Goal: Answer question/provide support

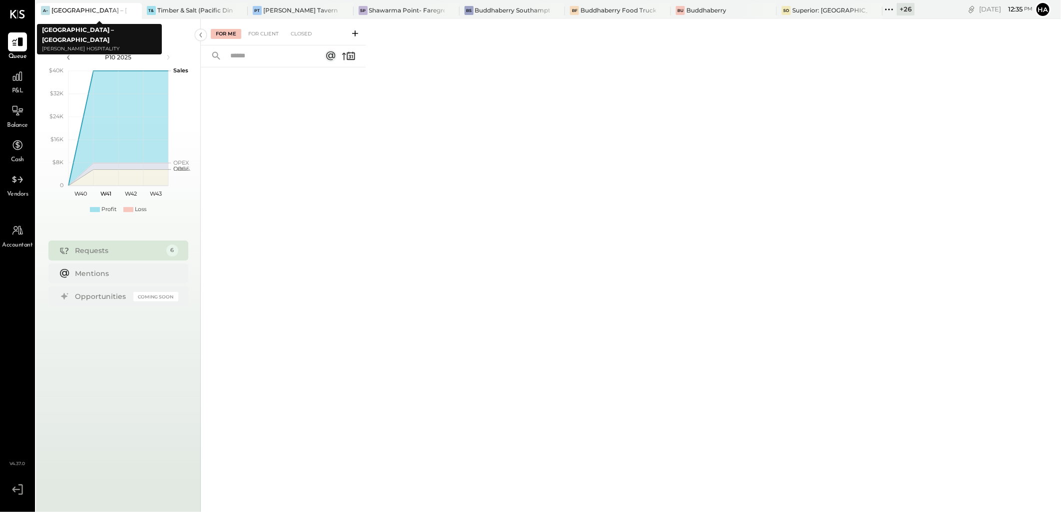
click at [133, 10] on icon at bounding box center [133, 10] width 12 height 12
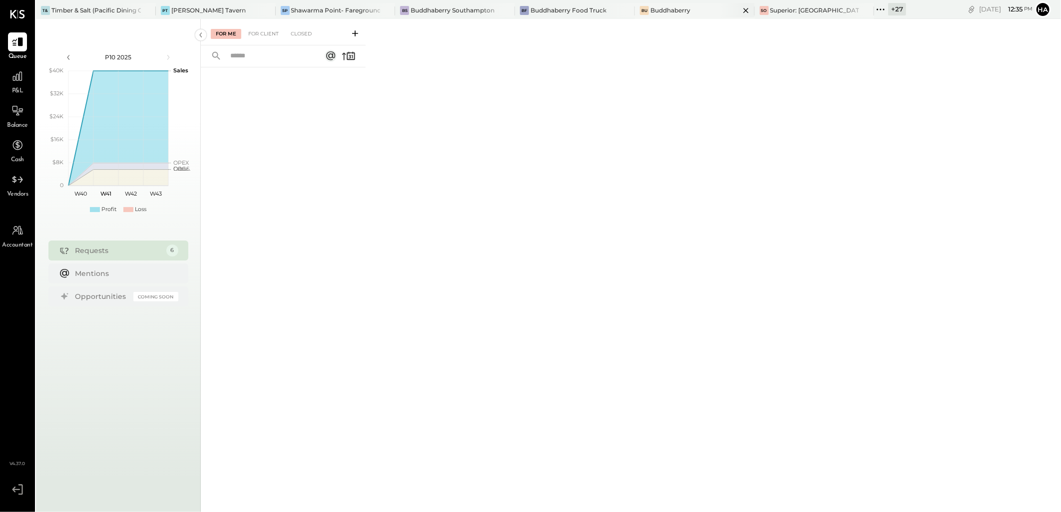
click at [650, 7] on div "Buddhaberry" at bounding box center [670, 10] width 40 height 8
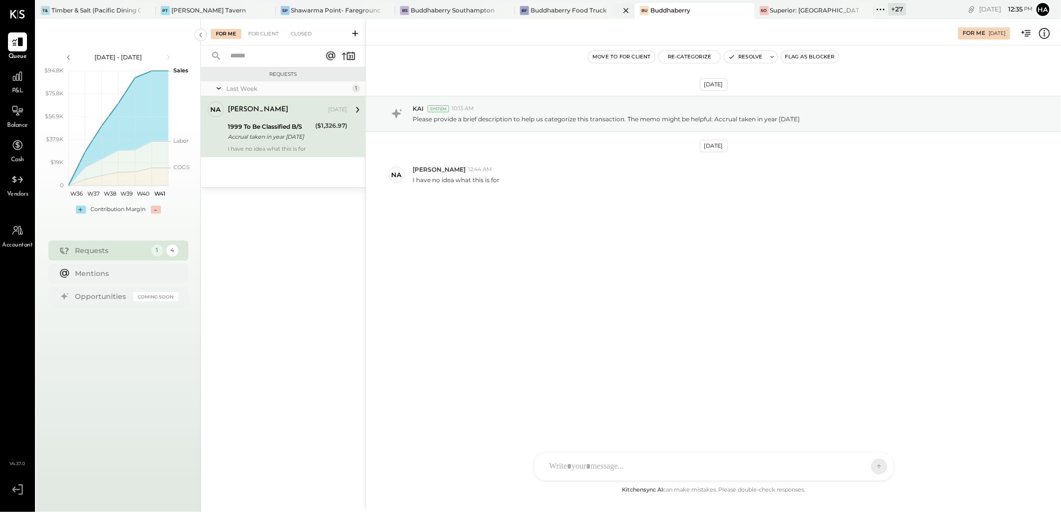
click at [540, 11] on div "Buddhaberry Food Truck" at bounding box center [568, 10] width 76 height 8
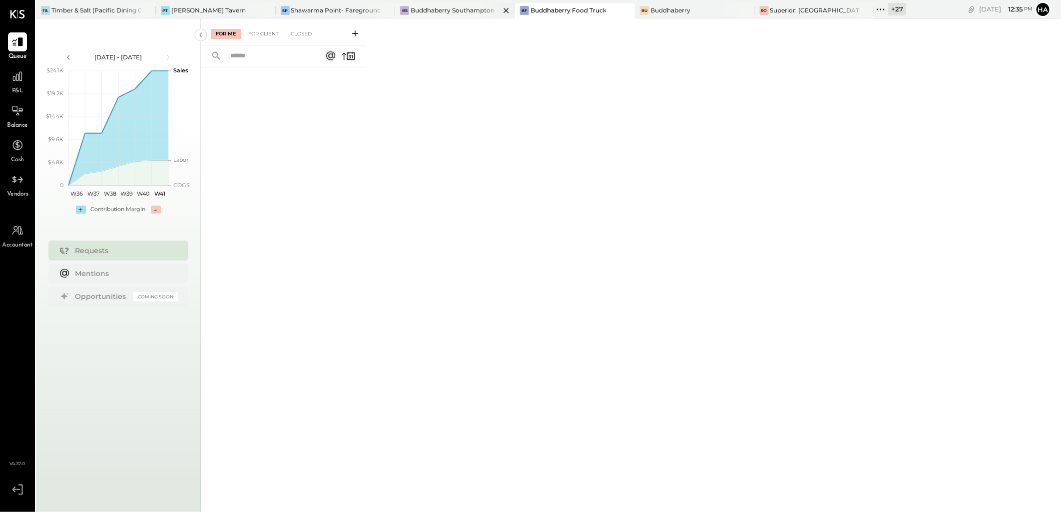
click at [452, 7] on div "Buddhaberry Southampton" at bounding box center [452, 10] width 84 height 8
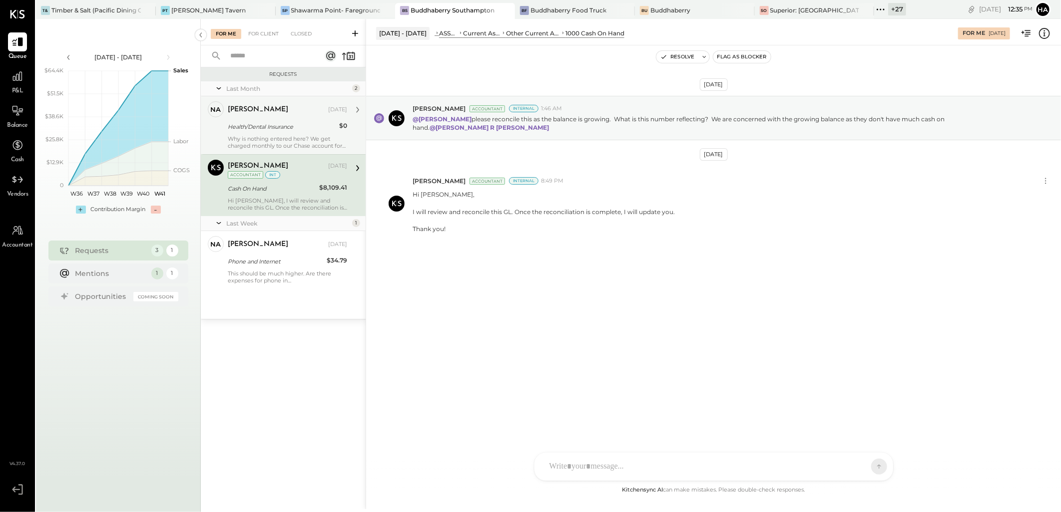
click at [301, 125] on div "Health/Dental Insurance" at bounding box center [282, 127] width 108 height 10
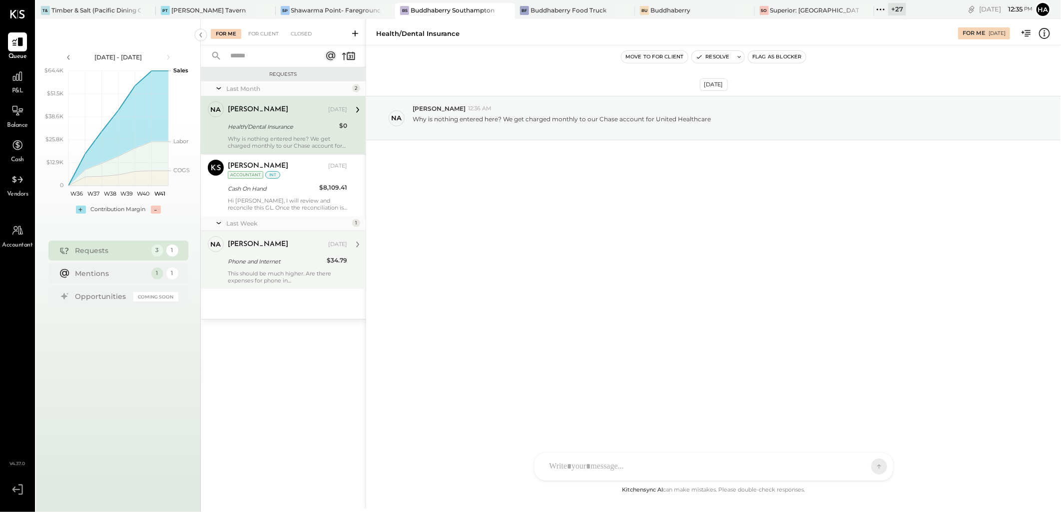
click at [270, 268] on div "natalie Oct 01, 2025 Phone and Internet $34.79 This should be much higher. Are …" at bounding box center [287, 260] width 119 height 48
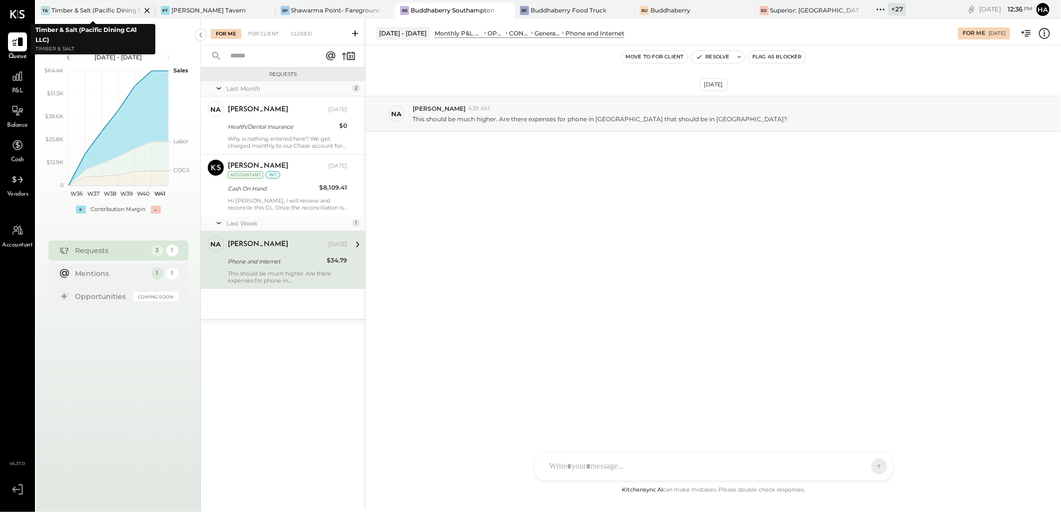
click at [103, 9] on div "Timber & Salt (Pacific Dining CA1 LLC)" at bounding box center [95, 10] width 89 height 8
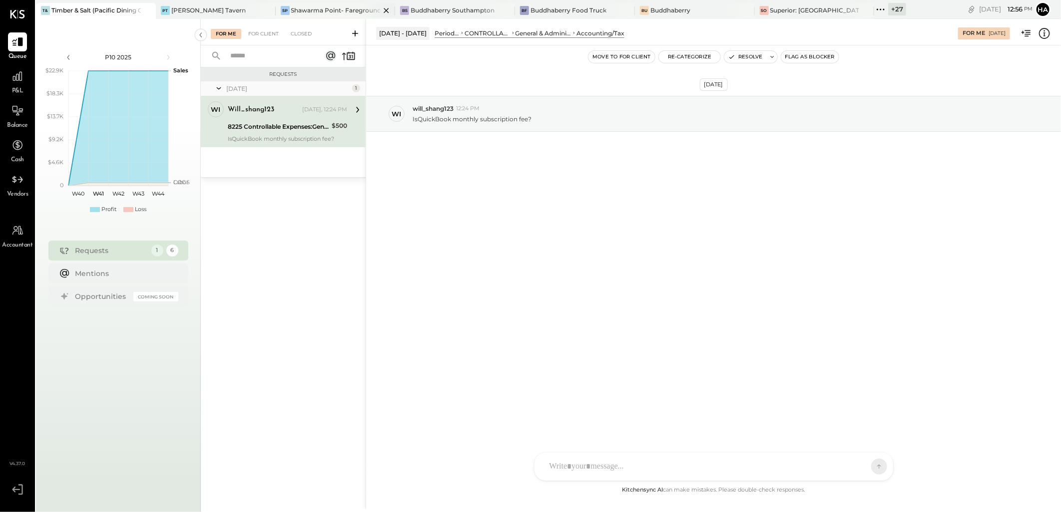
click at [318, 9] on div "Shawarma Point- Fareground" at bounding box center [335, 10] width 89 height 8
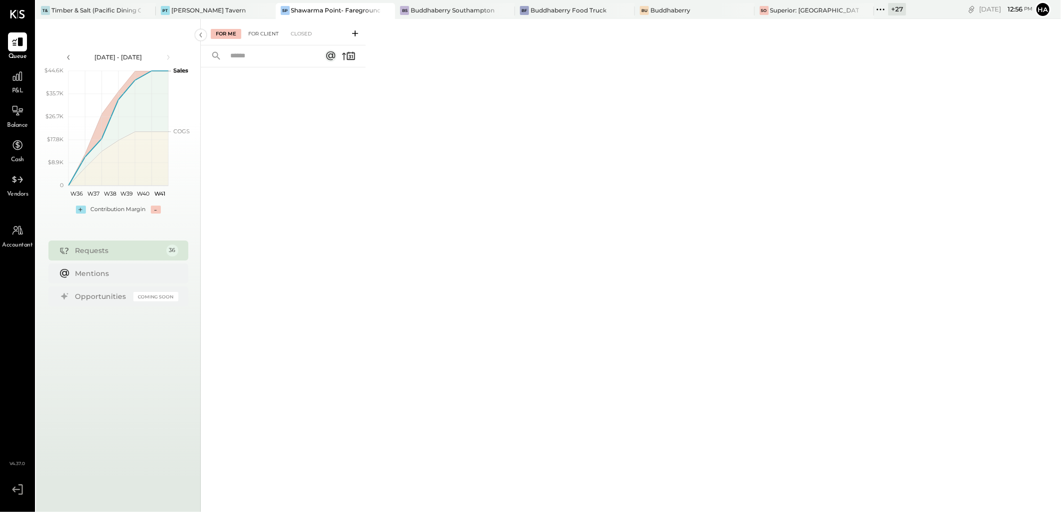
click at [262, 29] on div "For Client" at bounding box center [263, 34] width 40 height 10
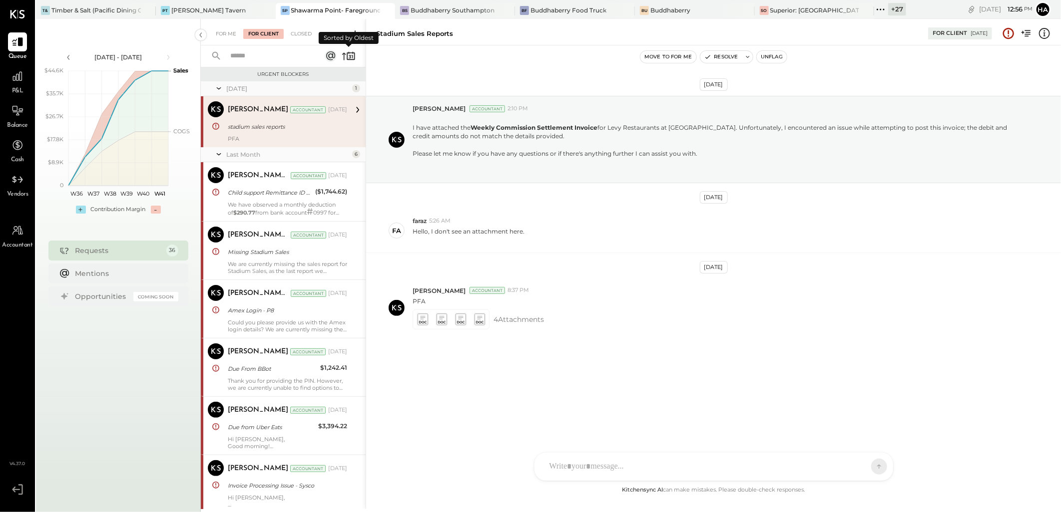
click at [346, 58] on icon at bounding box center [349, 56] width 14 height 14
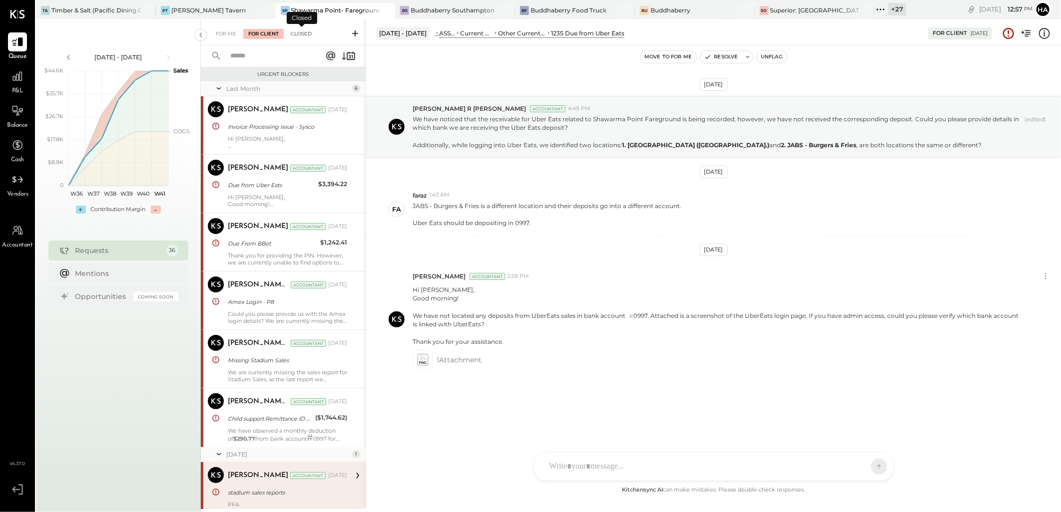
click at [299, 33] on div "Closed" at bounding box center [301, 34] width 31 height 10
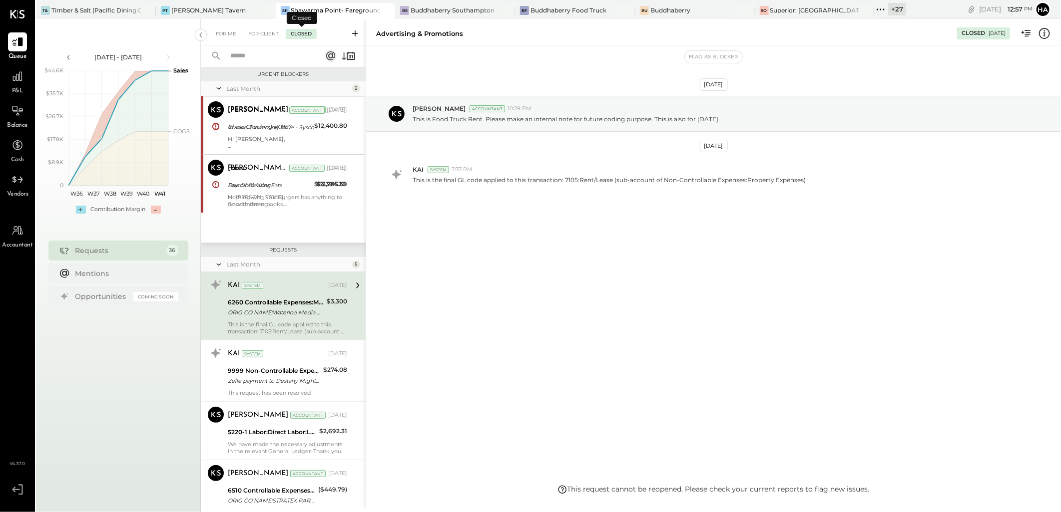
scroll to position [152, 0]
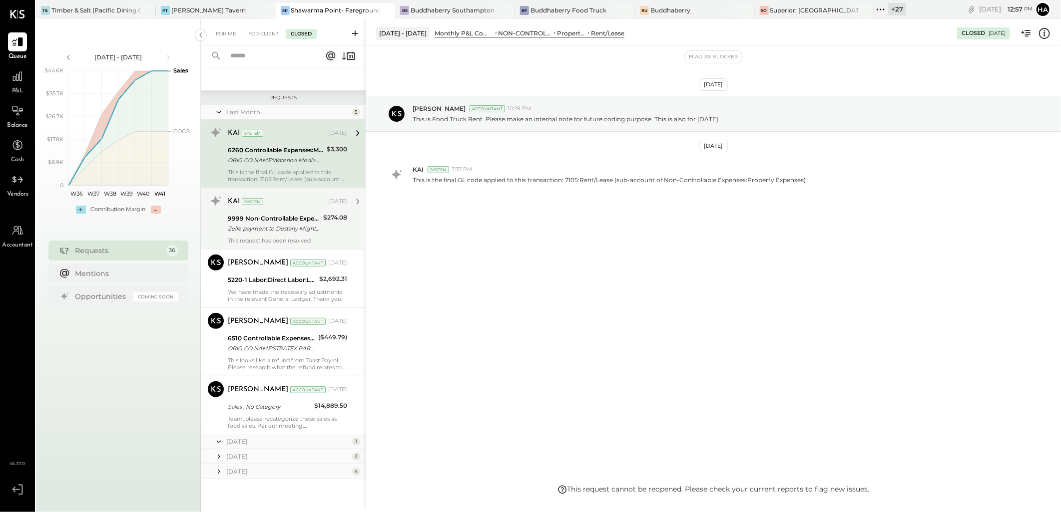
click at [283, 215] on div "9999 Non-Controllable Expenses:Other Income and Expenses:To Be Classified P&L" at bounding box center [274, 219] width 92 height 10
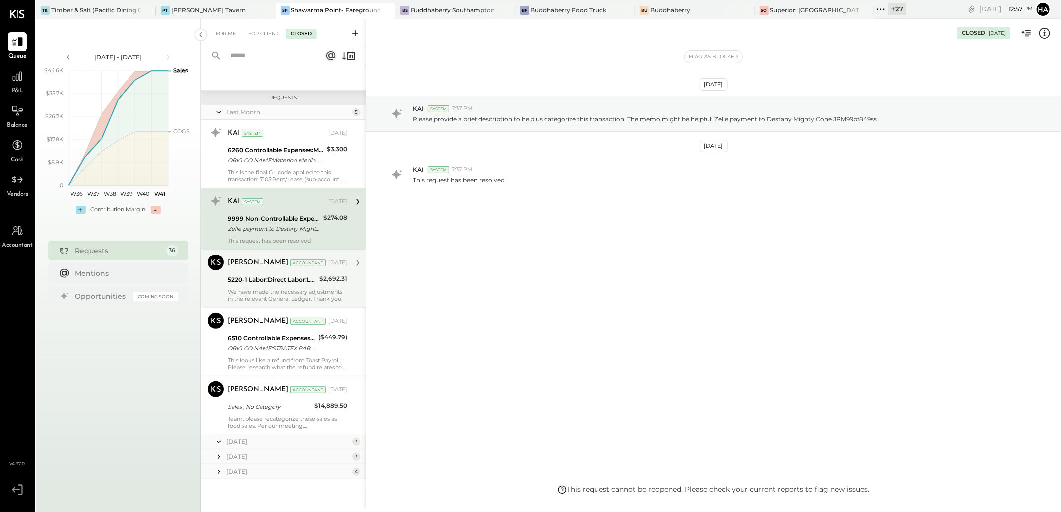
click at [276, 293] on p "We have made the necessary adjustments in the relevant General Ledger. Thank yo…" at bounding box center [287, 296] width 119 height 14
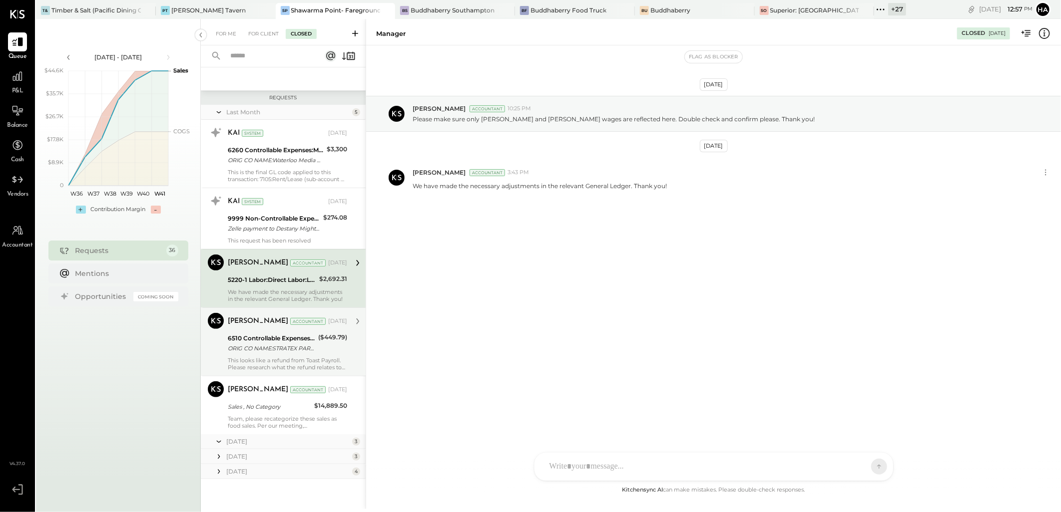
click at [269, 338] on div "6510 Controllable Expenses:General & Administrative Expenses:Consulting" at bounding box center [271, 339] width 87 height 10
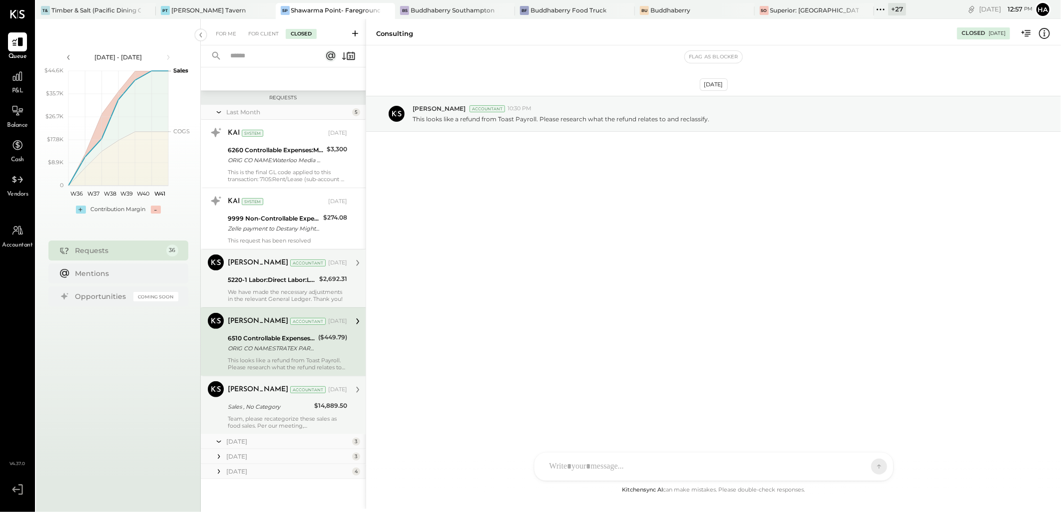
click at [269, 411] on div "Sales , No Category" at bounding box center [269, 407] width 83 height 10
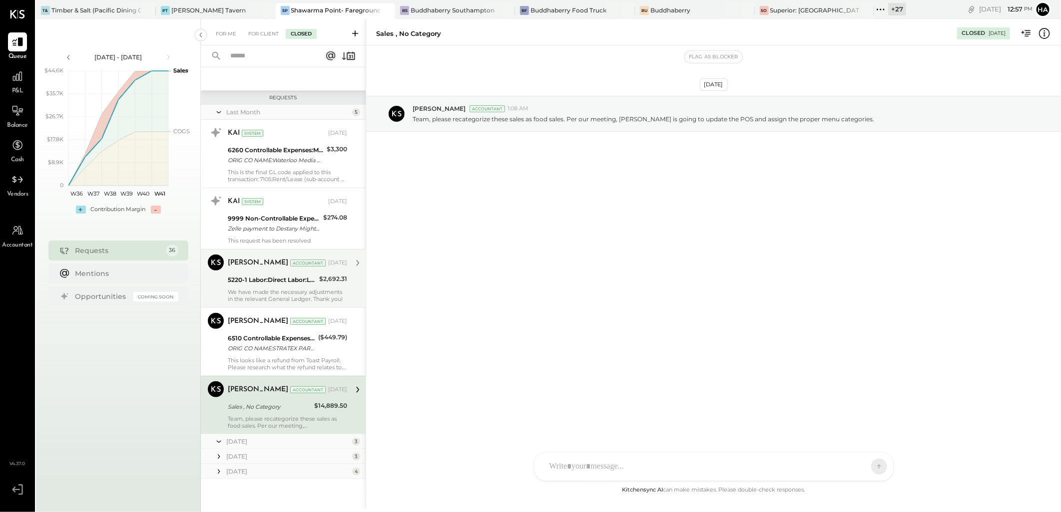
click at [247, 443] on div "[DATE]" at bounding box center [287, 441] width 123 height 8
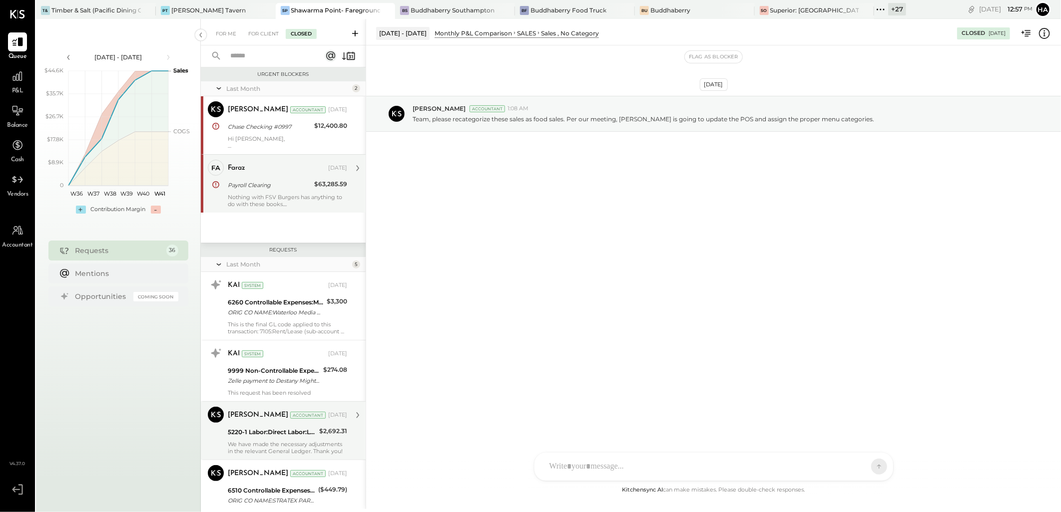
click at [281, 191] on div "Payroll Clearing" at bounding box center [269, 185] width 83 height 12
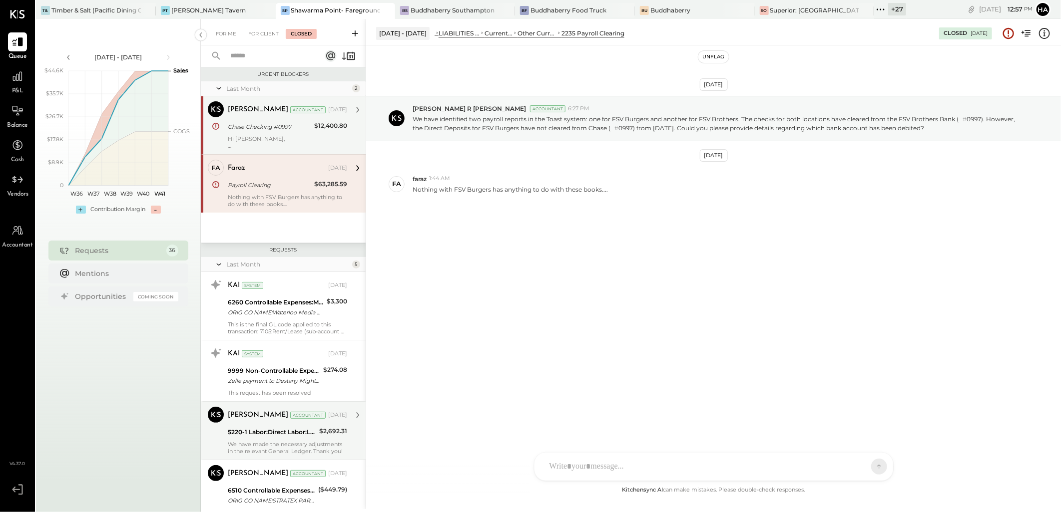
click at [286, 128] on div "Chase Checking #0997" at bounding box center [269, 127] width 83 height 10
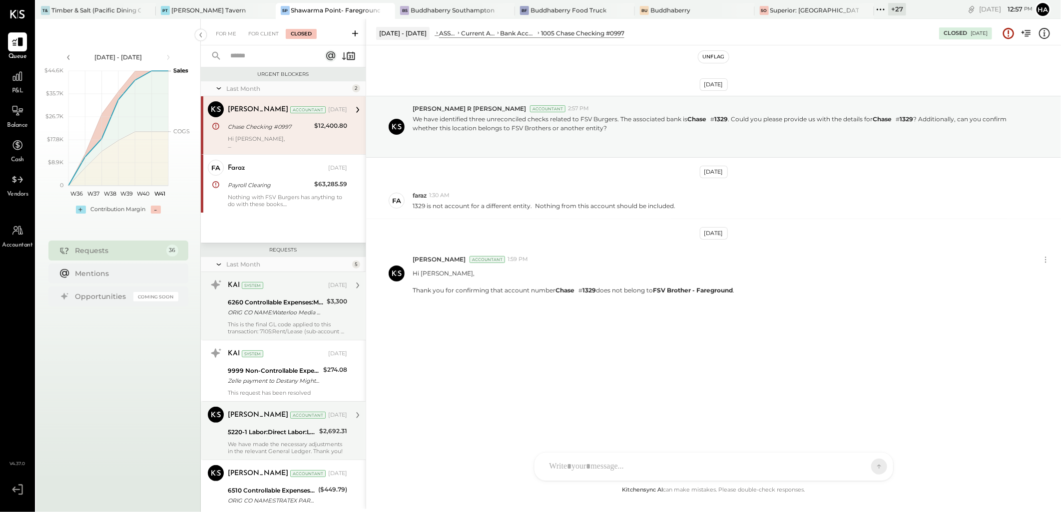
click at [267, 326] on div "This is the final GL code applied to this transaction: 7105:Rent/Lease (sub-acc…" at bounding box center [287, 328] width 119 height 14
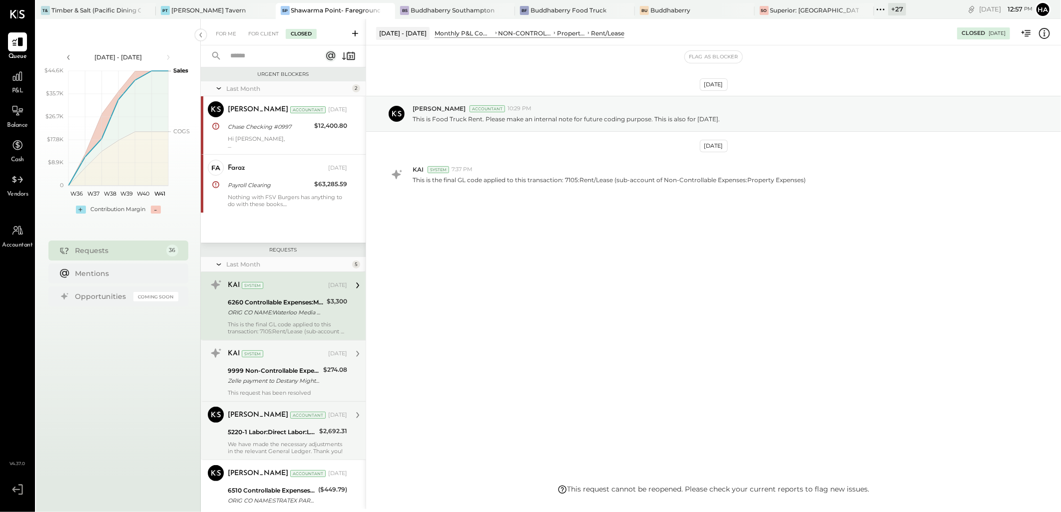
click at [271, 375] on div "9999 Non-Controllable Expenses:Other Income and Expenses:To Be Classified P&L" at bounding box center [274, 371] width 92 height 10
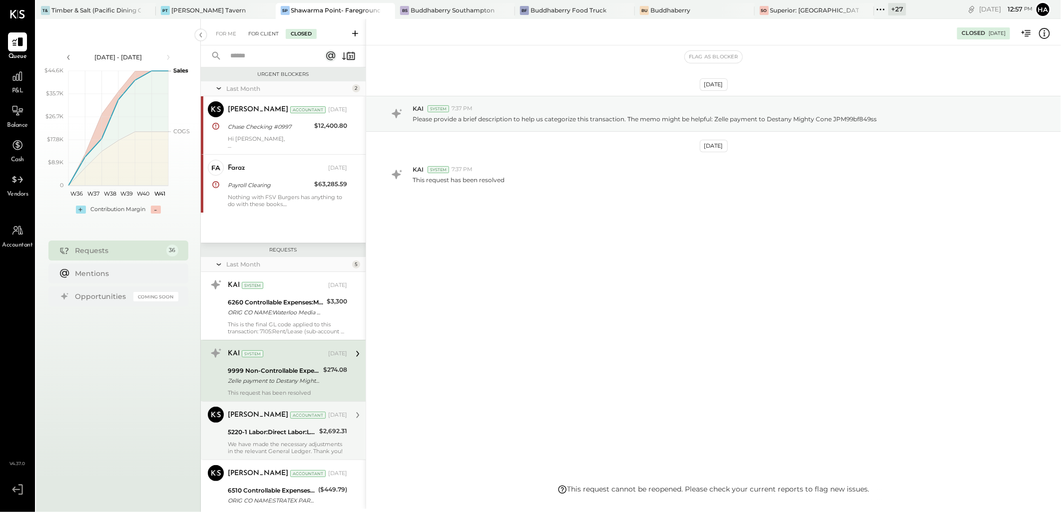
click at [261, 33] on div "For Client" at bounding box center [263, 34] width 40 height 10
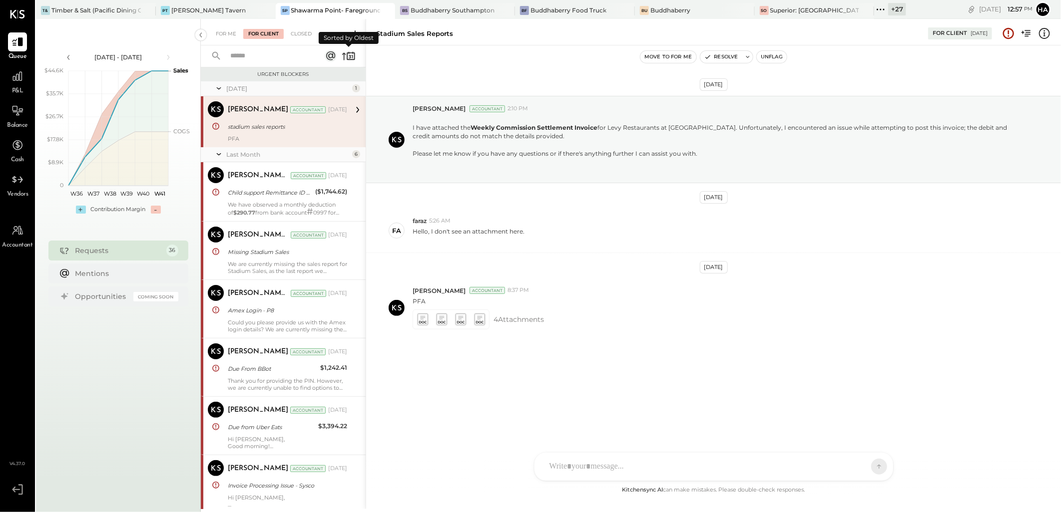
click at [345, 57] on icon at bounding box center [349, 56] width 14 height 14
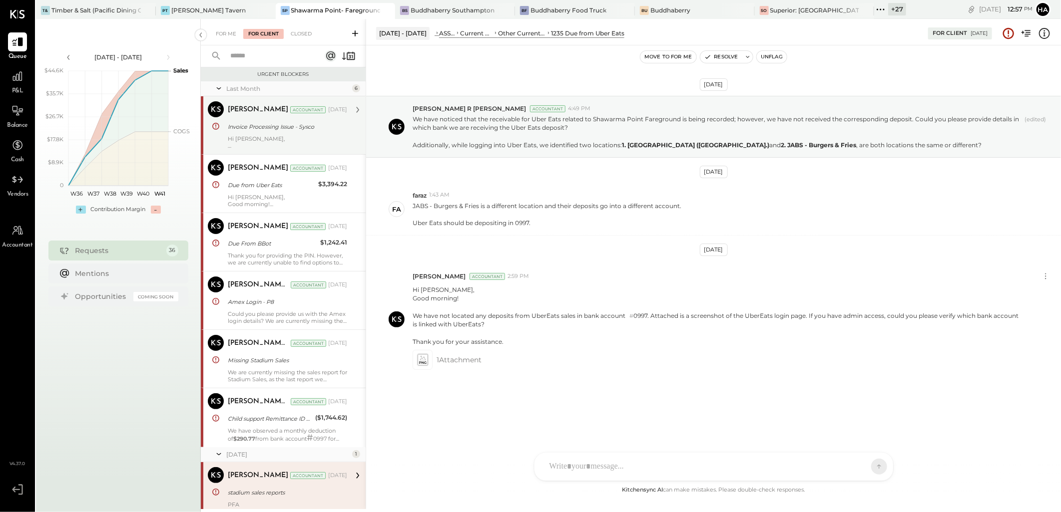
click at [318, 125] on div "Invoice Processing Issue - Sysco" at bounding box center [286, 127] width 116 height 10
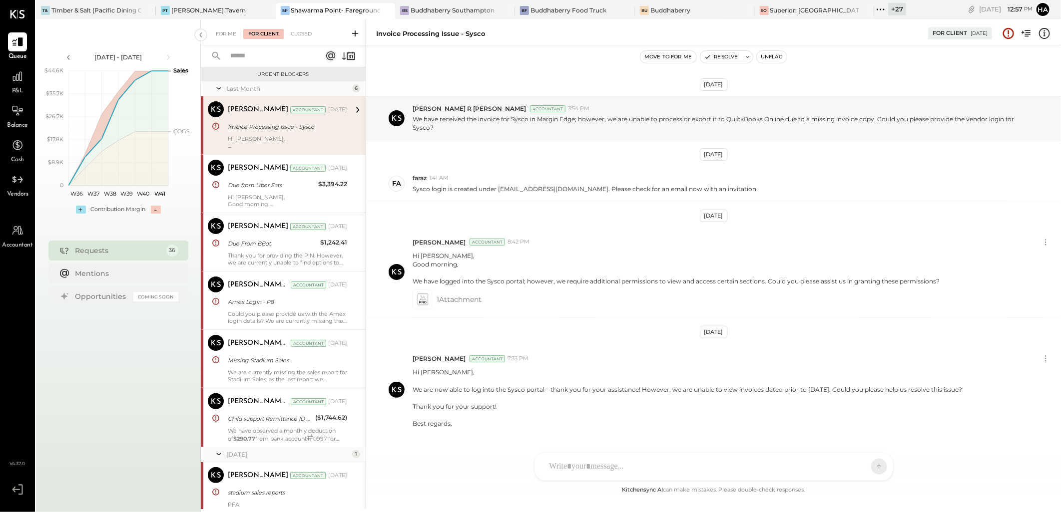
scroll to position [26, 0]
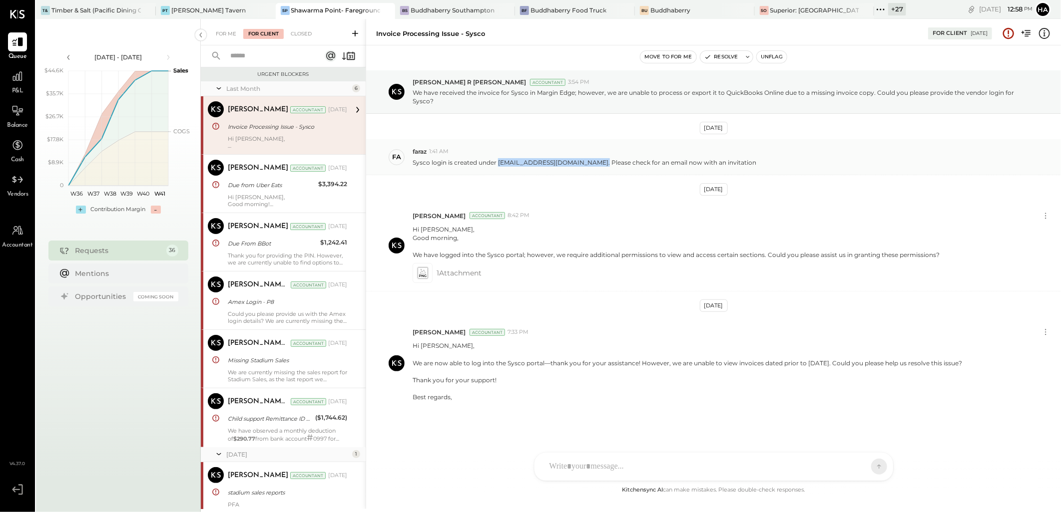
drag, startPoint x: 498, startPoint y: 161, endPoint x: 604, endPoint y: 160, distance: 105.9
click at [604, 160] on p "Sysco login is created under [EMAIL_ADDRESS][DOMAIN_NAME]. Please check for an …" at bounding box center [584, 162] width 344 height 8
copy p "[EMAIL_ADDRESS][DOMAIN_NAME]"
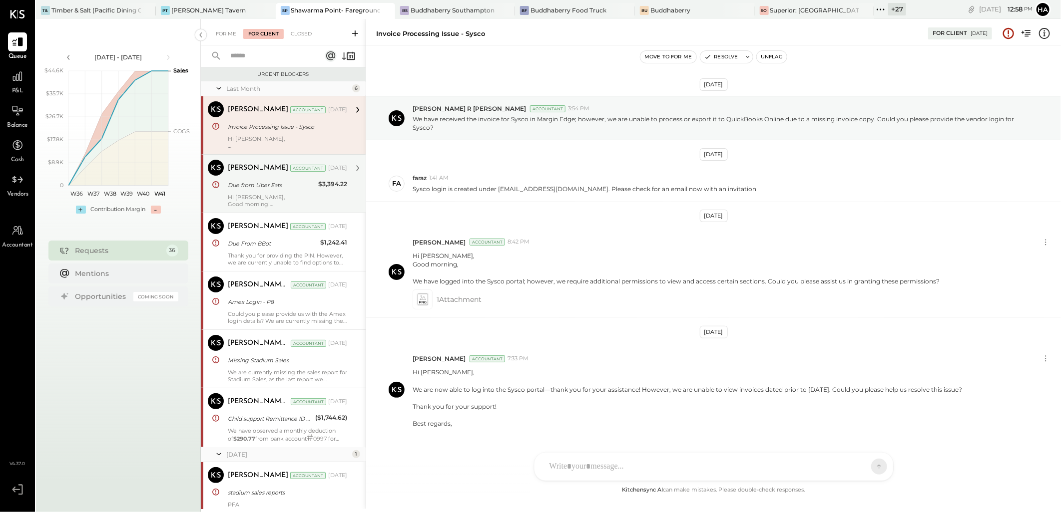
click at [289, 186] on div "Due from Uber Eats" at bounding box center [271, 185] width 87 height 10
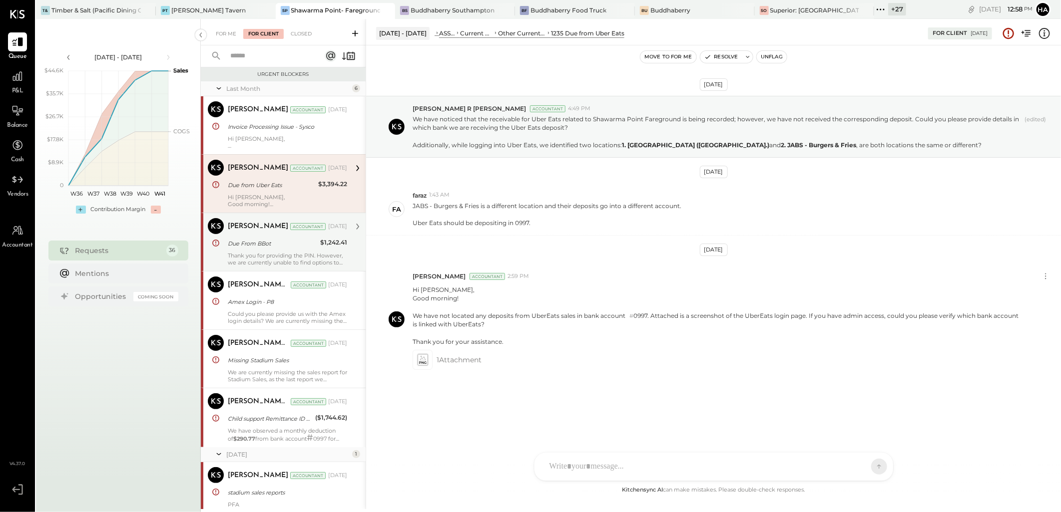
click at [277, 248] on div "Due From BBot" at bounding box center [272, 244] width 89 height 10
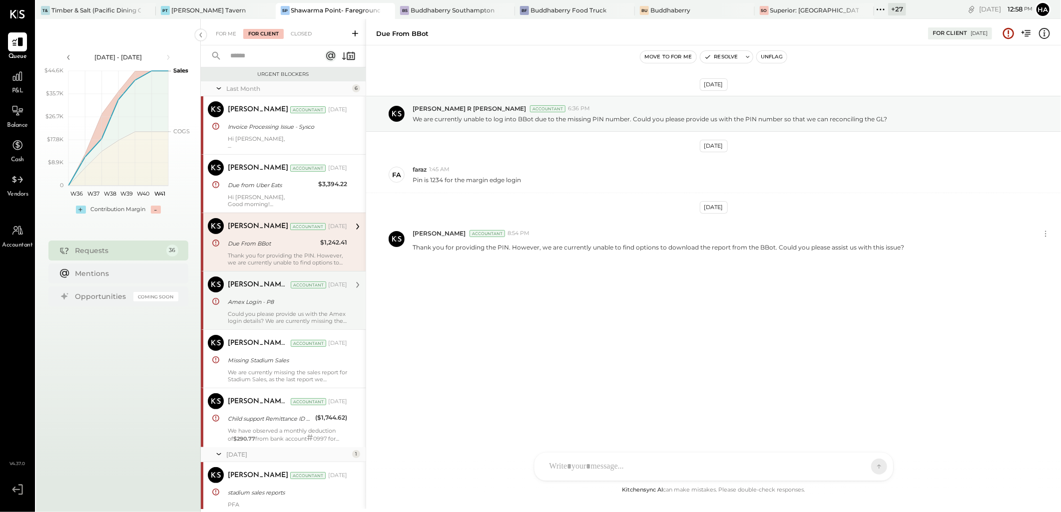
click at [277, 316] on div "Could you please provide us with the Amex login details? We are currently missi…" at bounding box center [287, 318] width 119 height 14
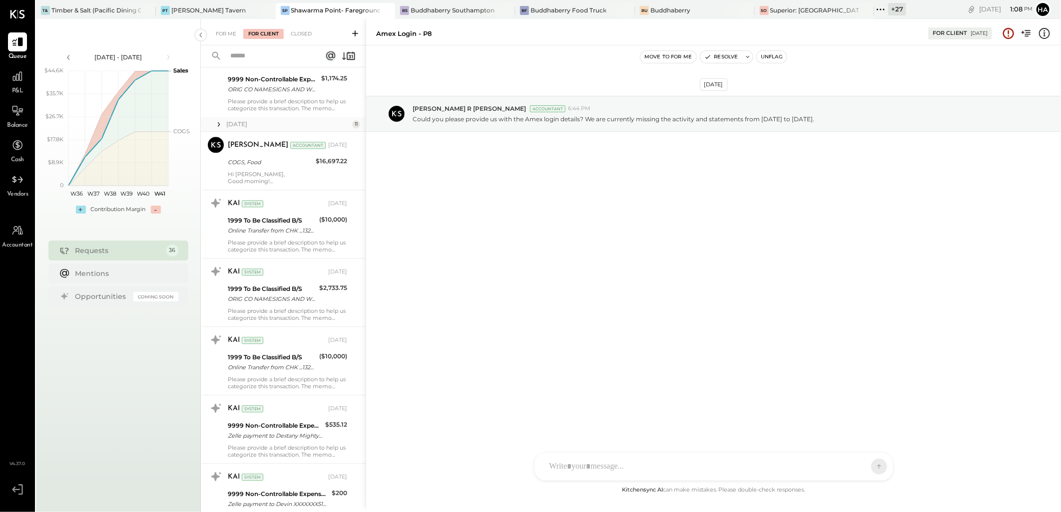
scroll to position [1442, 0]
click at [98, 6] on div "Timber & Salt (Pacific Dining CA1 LLC)" at bounding box center [95, 10] width 89 height 8
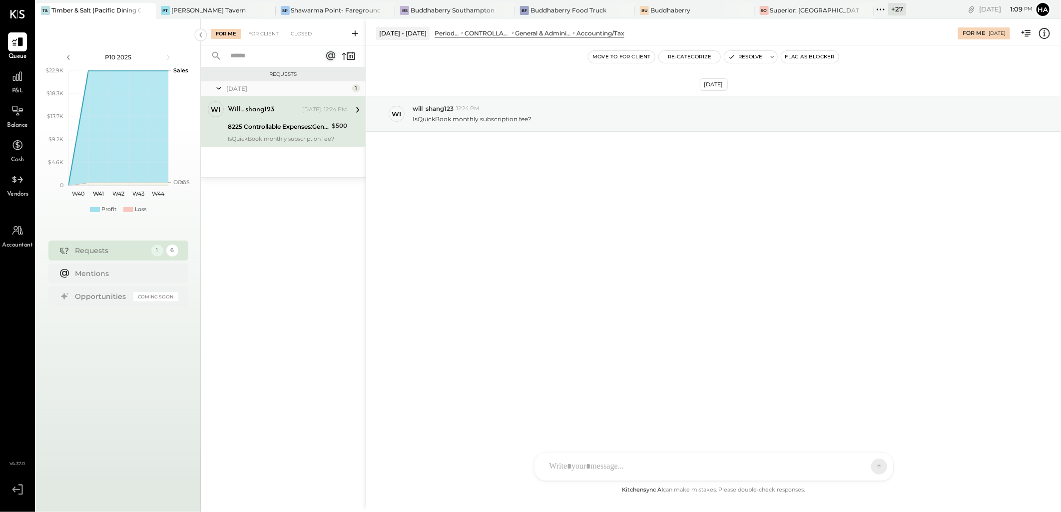
click at [1044, 32] on icon at bounding box center [1044, 33] width 13 height 13
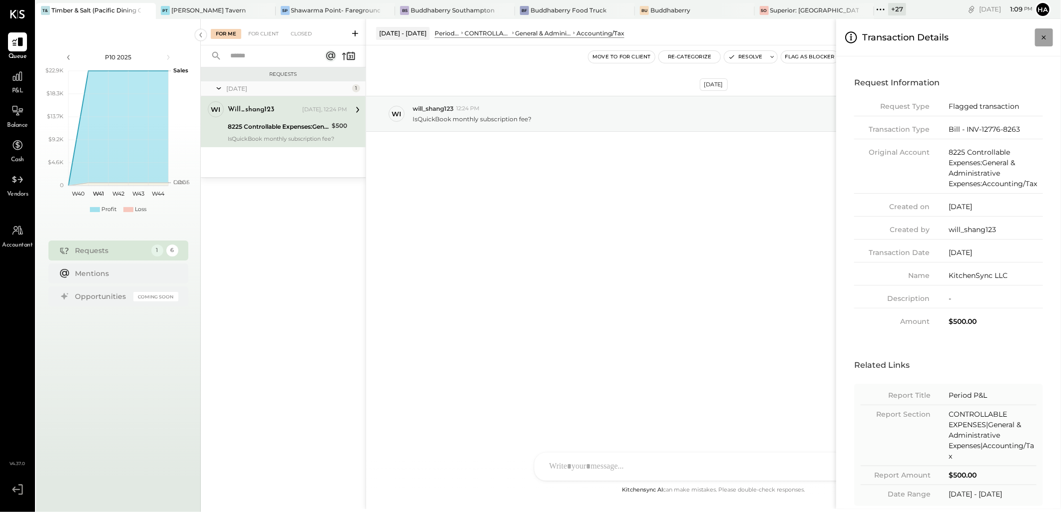
click at [1044, 38] on icon "Close panel" at bounding box center [1044, 37] width 10 height 10
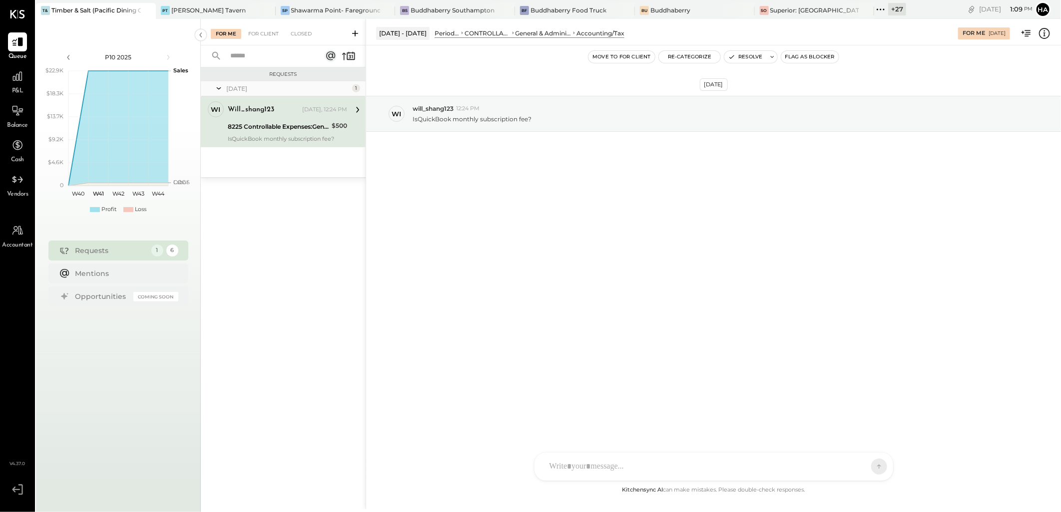
click at [583, 292] on div "[DATE] wi will_shang123 12:24 PM IsQuickBook monthly subscription fee?" at bounding box center [713, 264] width 695 height 439
click at [595, 471] on div "[PERSON_NAME] [PERSON_NAME] [PERSON_NAME] R [PERSON_NAME] will_shang123 Y yutar…" at bounding box center [713, 466] width 359 height 29
click at [1045, 33] on icon at bounding box center [1044, 33] width 1 height 6
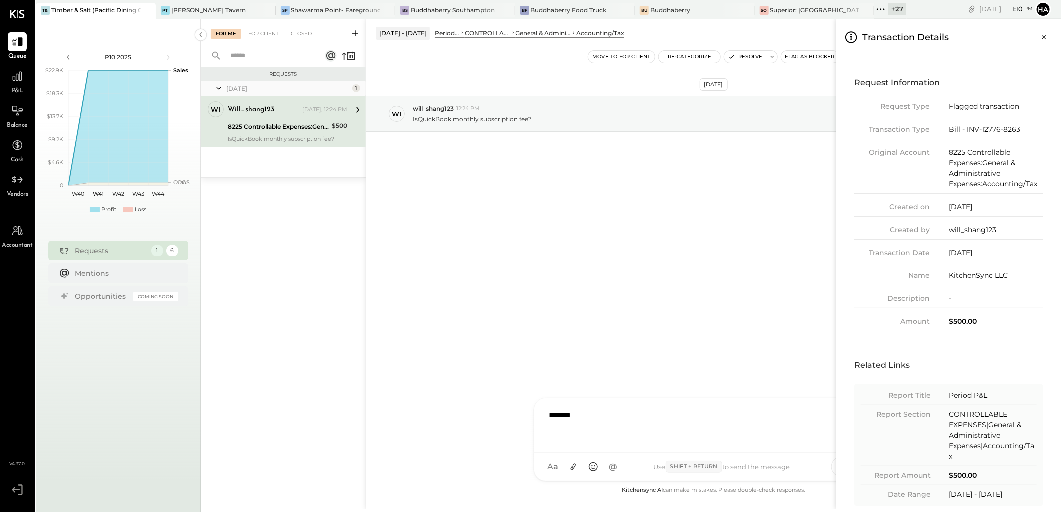
click at [648, 237] on div "For Me For Client Closed Requests [DATE] 1 wi will_shang123 Owner will_shang123…" at bounding box center [631, 264] width 860 height 490
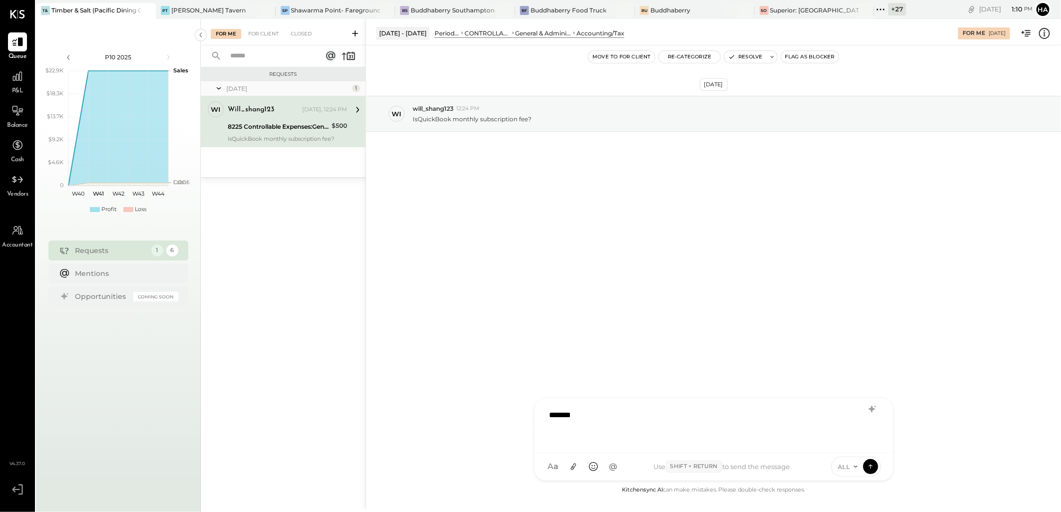
click at [1047, 32] on icon at bounding box center [1044, 33] width 13 height 13
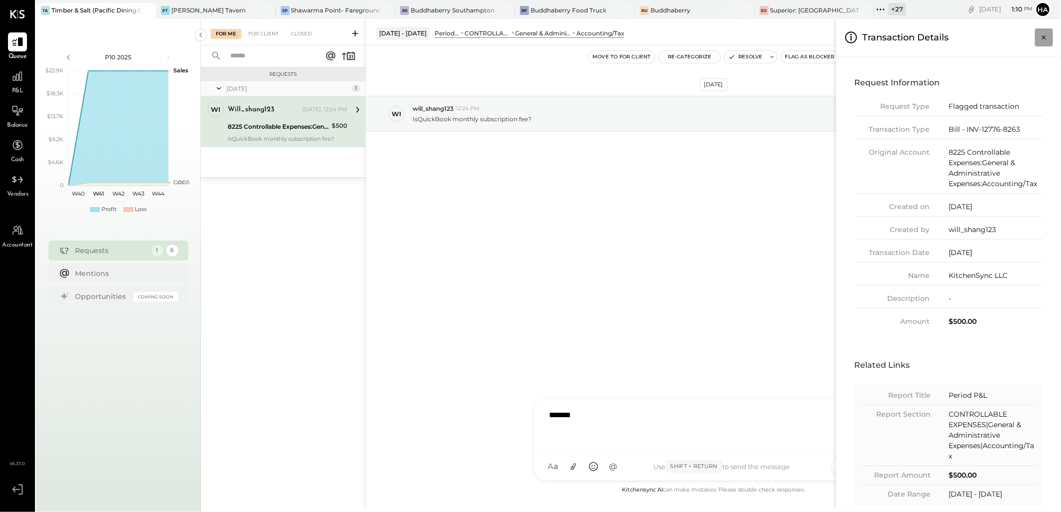
click at [1039, 38] on icon "Close panel" at bounding box center [1044, 37] width 10 height 10
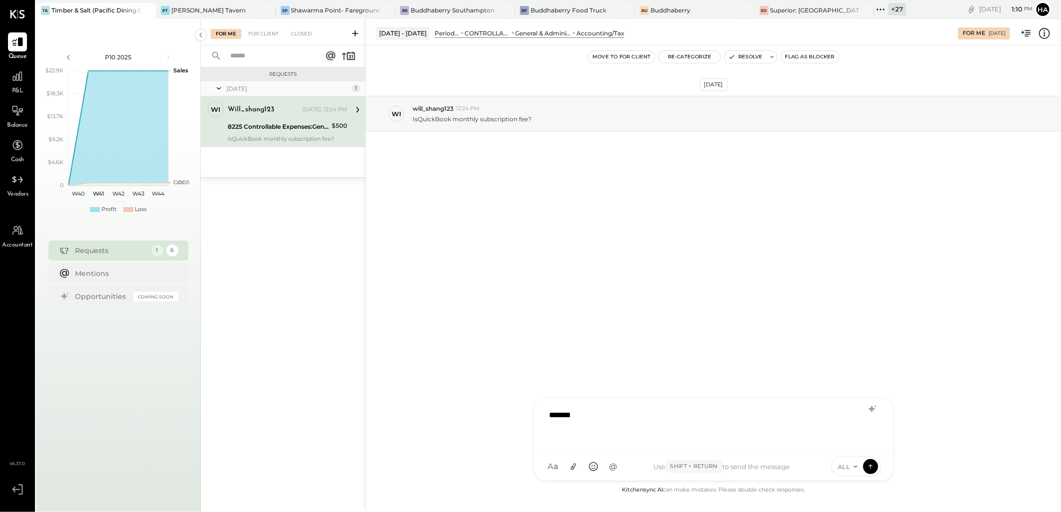
click at [606, 420] on div "*******" at bounding box center [713, 424] width 339 height 40
click at [624, 303] on div "[DATE] wi will_shang123 12:24 PM IsQuickBook monthly subscription fee?" at bounding box center [713, 264] width 695 height 439
click at [312, 10] on div "Shawarma Point- Fareground" at bounding box center [335, 10] width 89 height 8
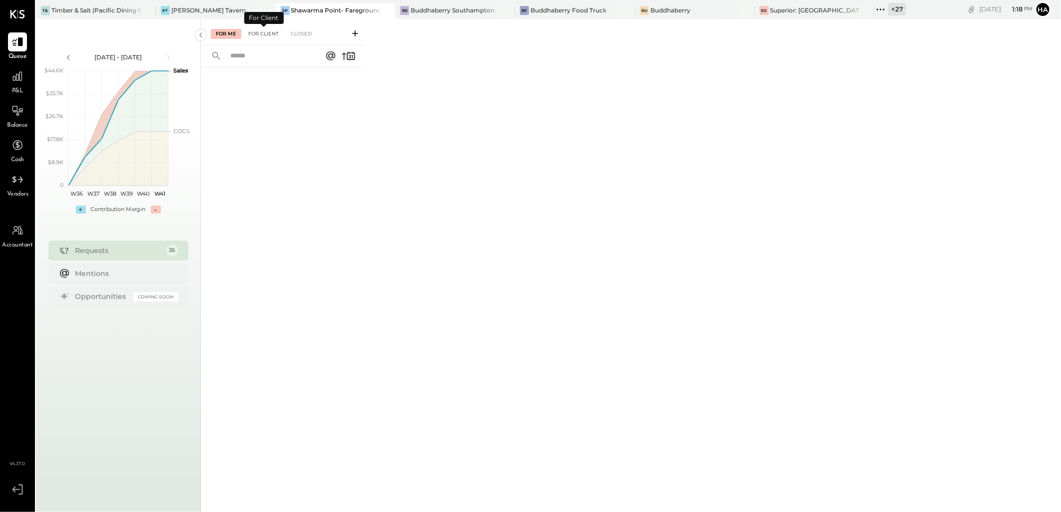
click at [262, 31] on div "For Client" at bounding box center [263, 34] width 40 height 10
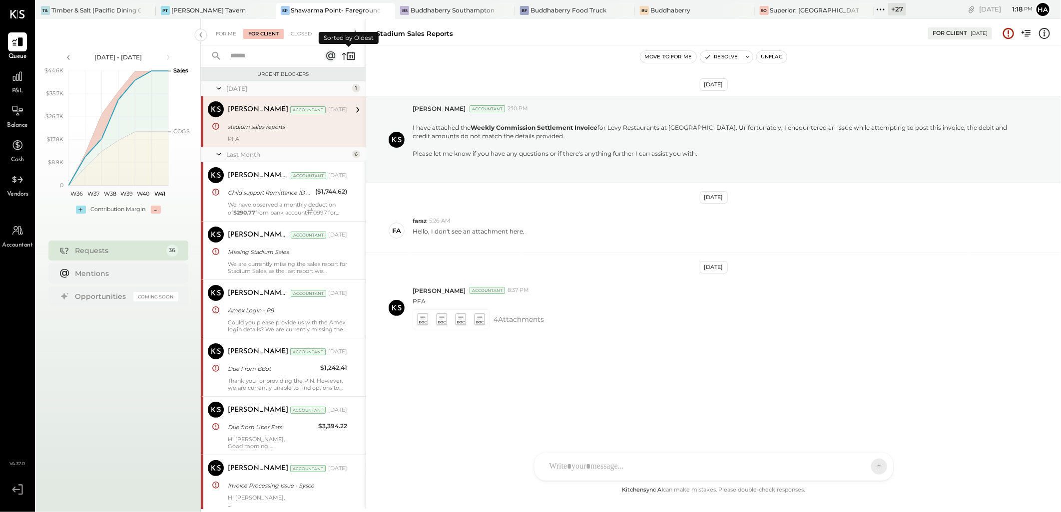
click at [344, 55] on icon at bounding box center [344, 56] width 4 height 7
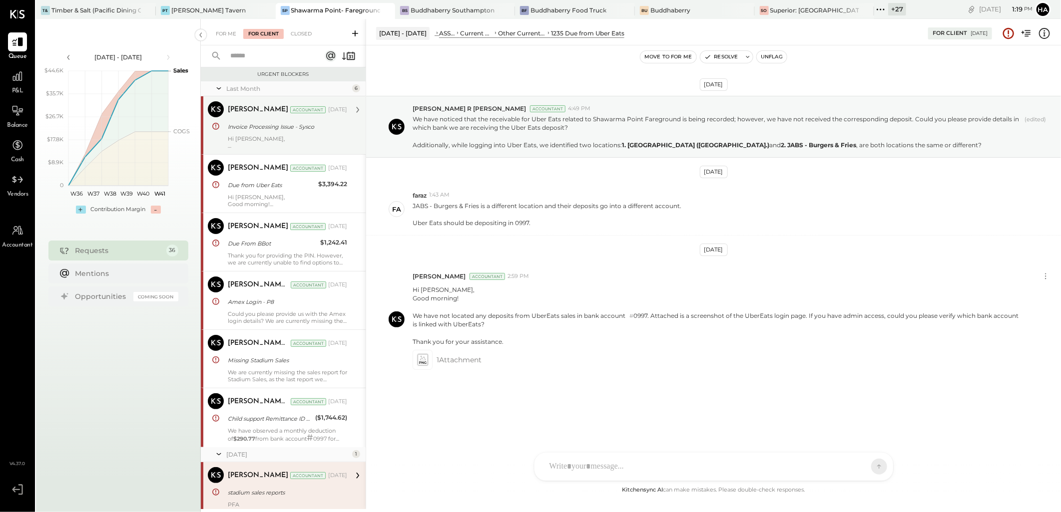
click at [275, 124] on div "Invoice Processing Issue - Sysco" at bounding box center [286, 127] width 116 height 10
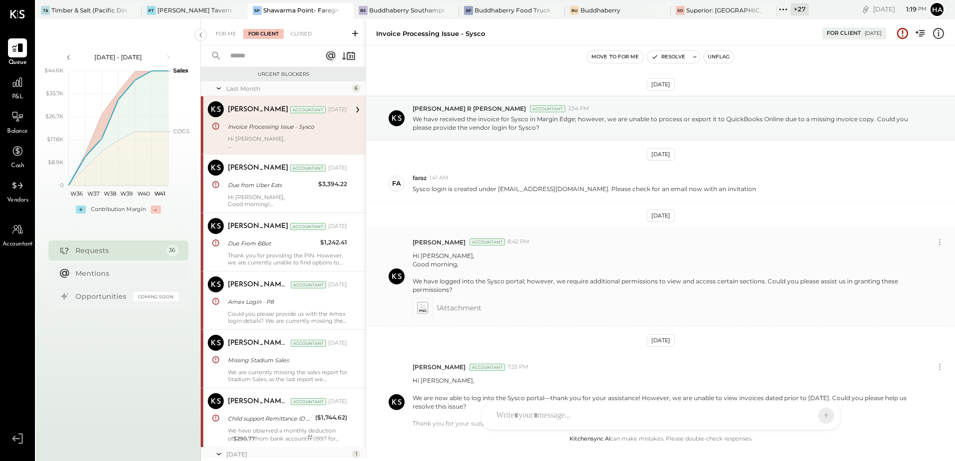
click at [424, 309] on icon at bounding box center [422, 308] width 10 height 11
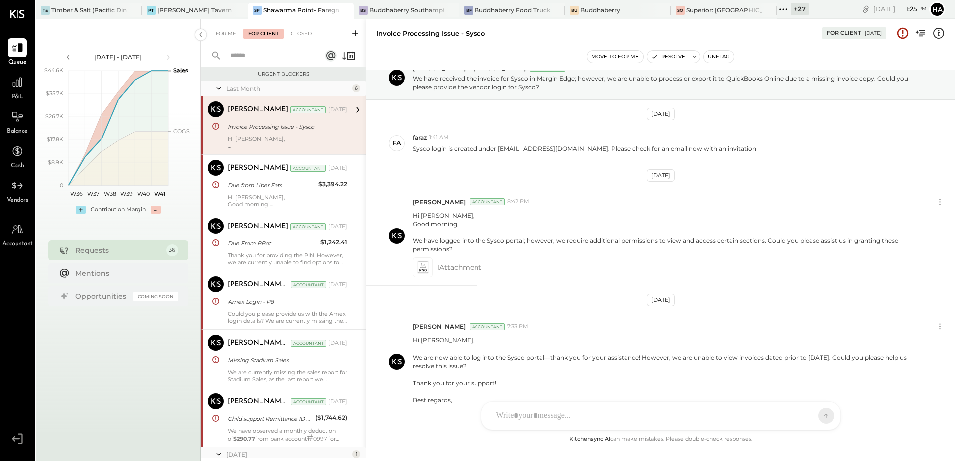
scroll to position [95, 0]
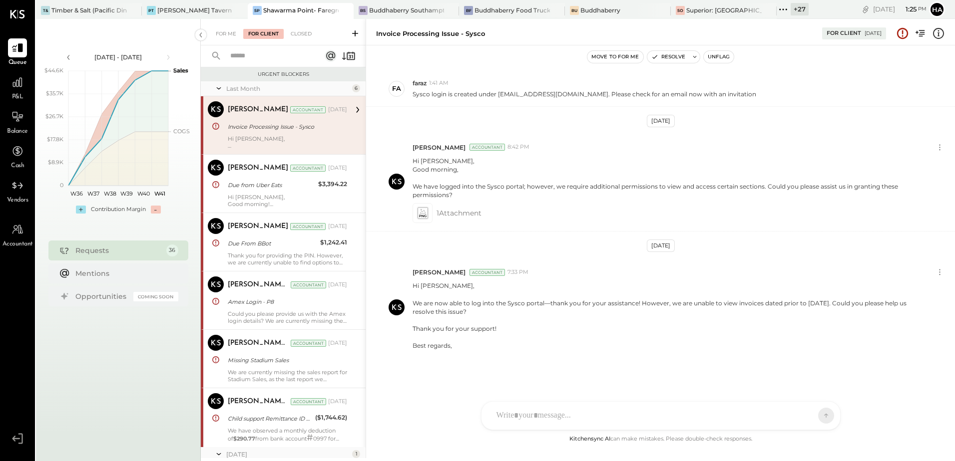
click at [559, 409] on div at bounding box center [651, 416] width 321 height 22
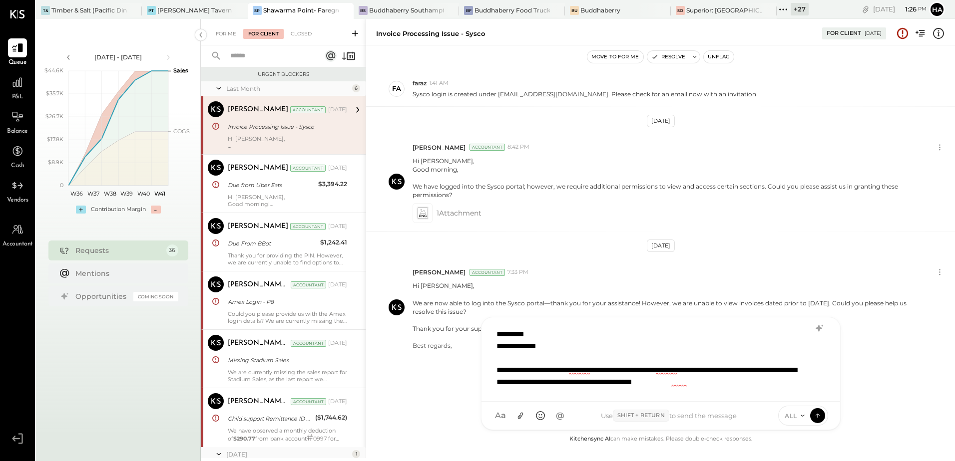
scroll to position [1, 0]
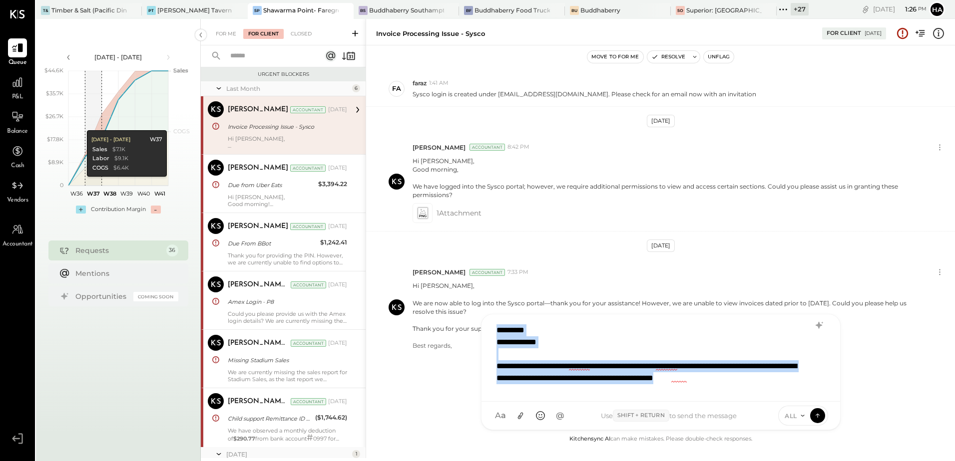
click at [558, 391] on div "**********" at bounding box center [647, 378] width 303 height 36
click at [577, 391] on div "**********" at bounding box center [647, 378] width 303 height 36
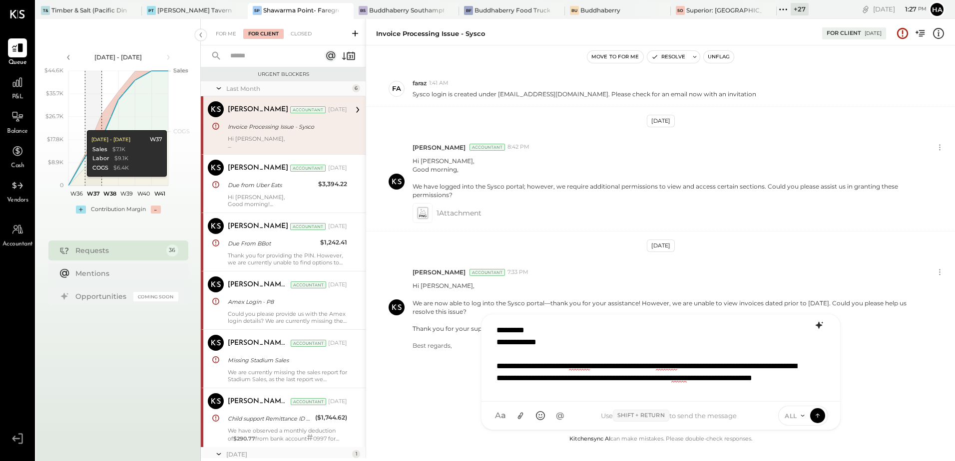
click at [816, 327] on icon at bounding box center [819, 326] width 12 height 12
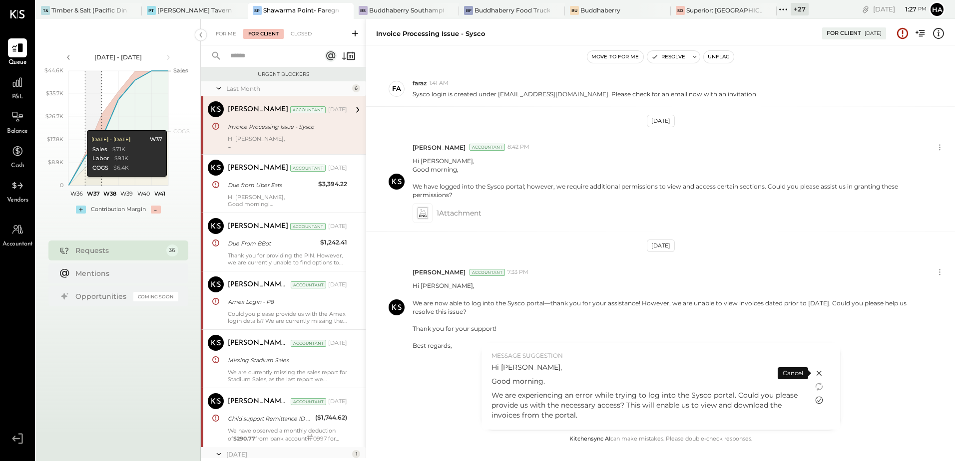
click at [818, 399] on icon at bounding box center [819, 400] width 12 height 12
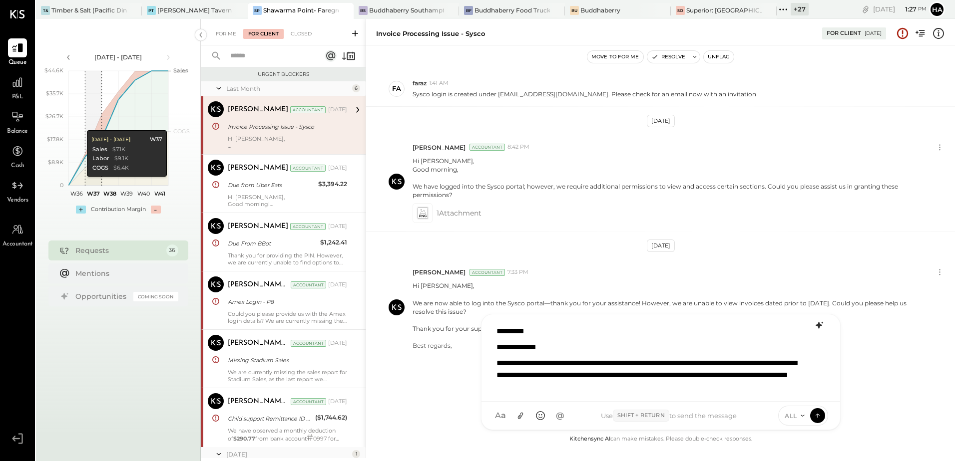
click at [617, 351] on p "**********" at bounding box center [647, 348] width 303 height 12
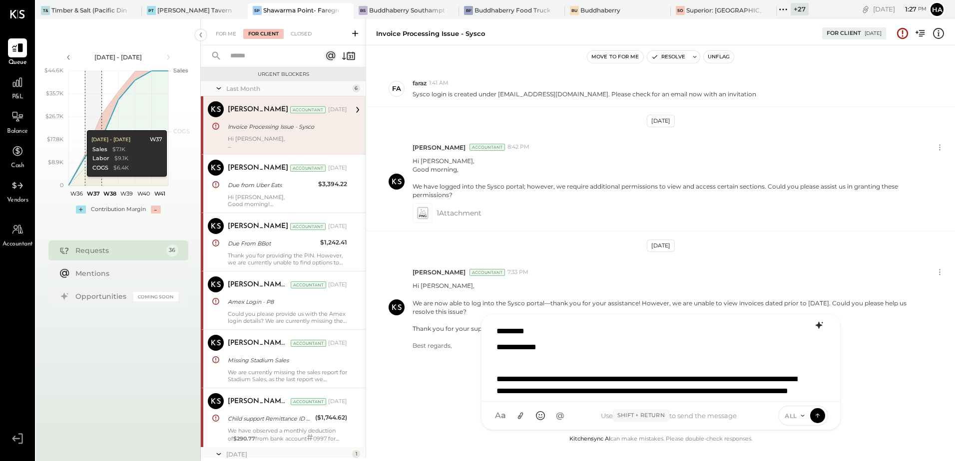
scroll to position [2, 0]
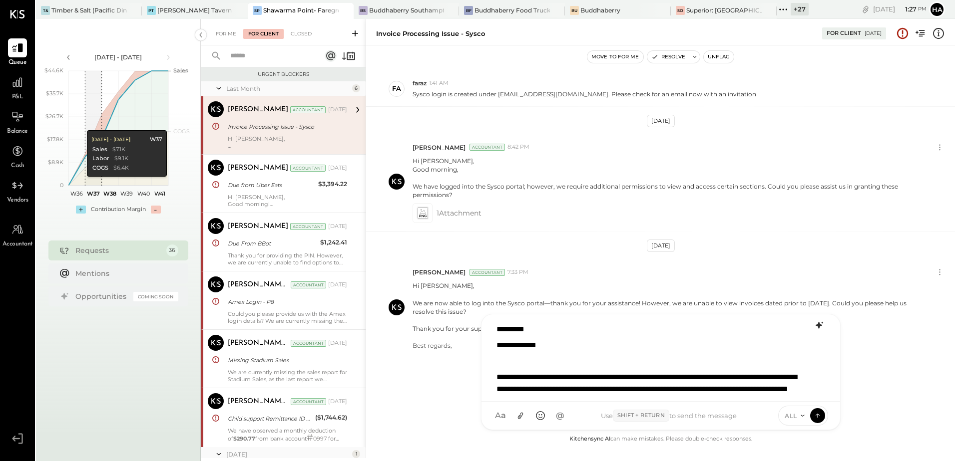
click at [610, 373] on p "**********" at bounding box center [647, 389] width 303 height 36
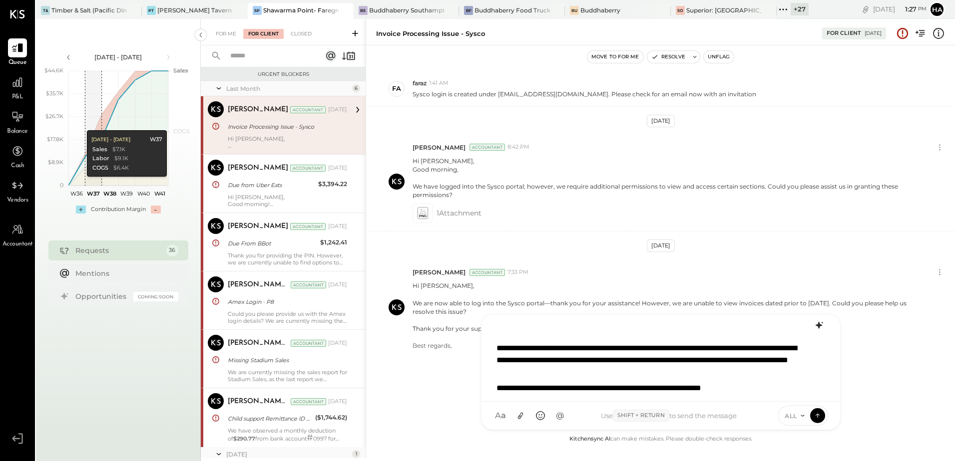
scroll to position [45, 0]
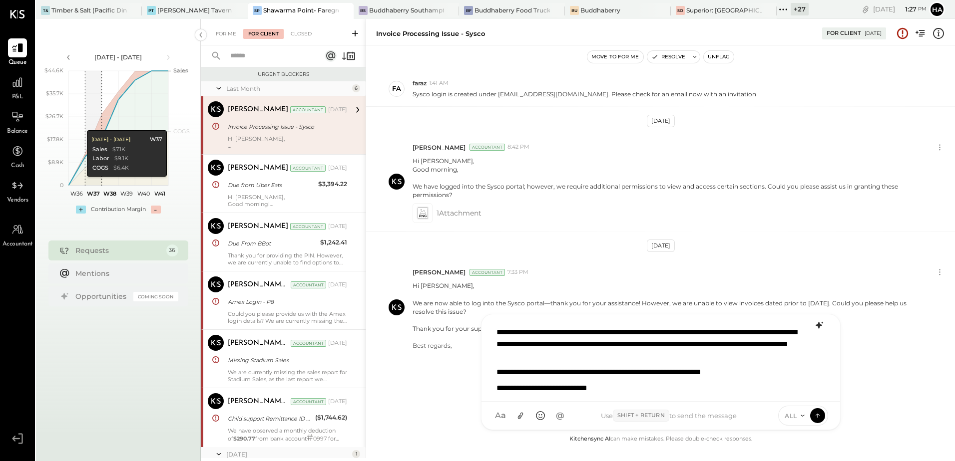
click at [638, 386] on p "**********" at bounding box center [647, 388] width 303 height 12
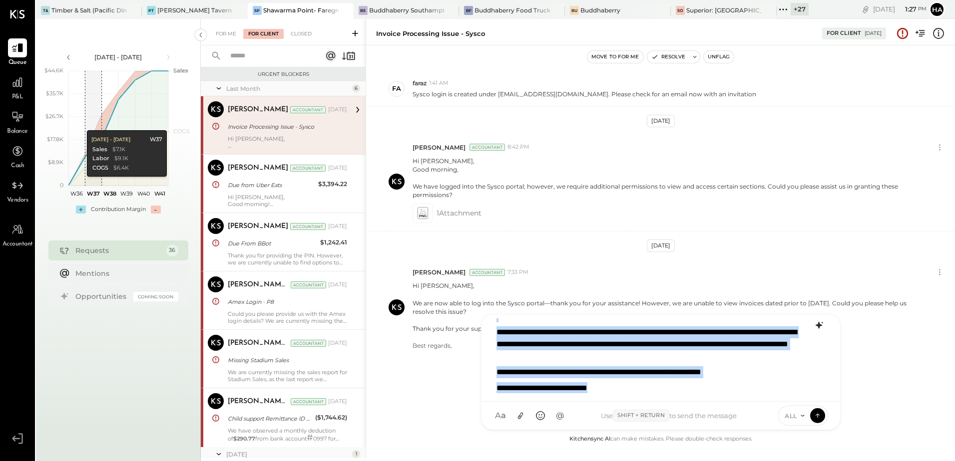
copy div "**********"
click at [608, 352] on p "**********" at bounding box center [647, 345] width 303 height 36
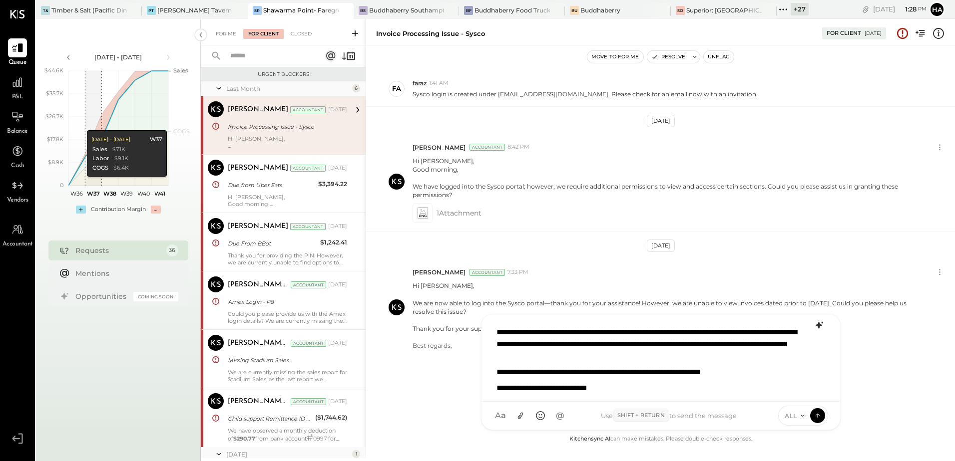
scroll to position [0, 0]
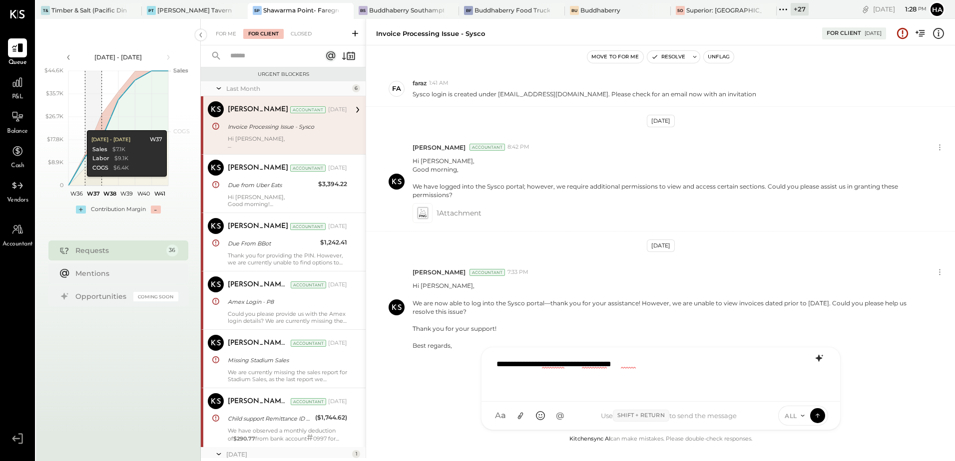
click at [820, 357] on icon at bounding box center [819, 359] width 12 height 12
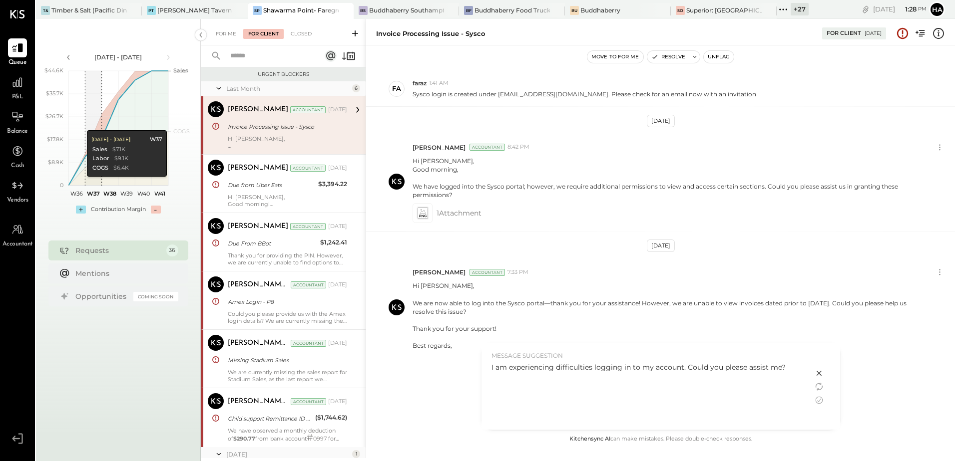
click at [644, 363] on div "I am experiencing difficulties logging in to my account. Could you please assis…" at bounding box center [647, 367] width 312 height 10
click at [822, 372] on icon at bounding box center [819, 373] width 12 height 12
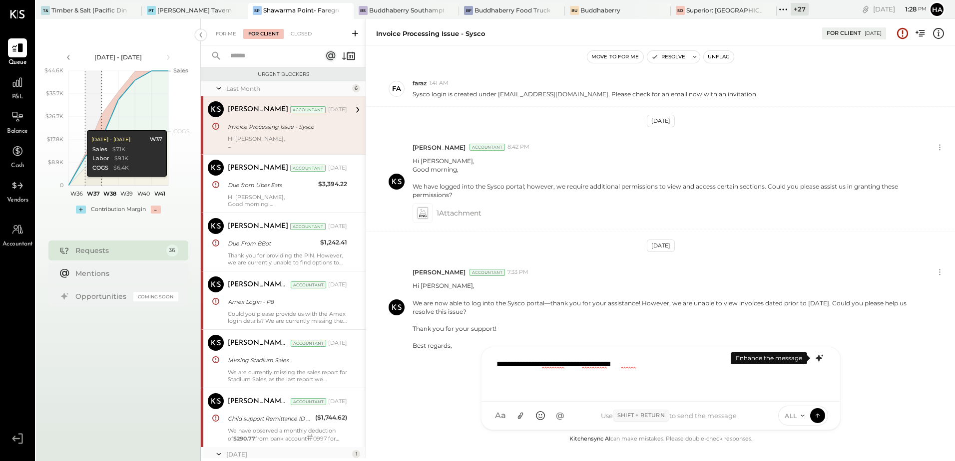
click at [686, 371] on div "**********" at bounding box center [660, 374] width 339 height 40
